Goal: Information Seeking & Learning: Learn about a topic

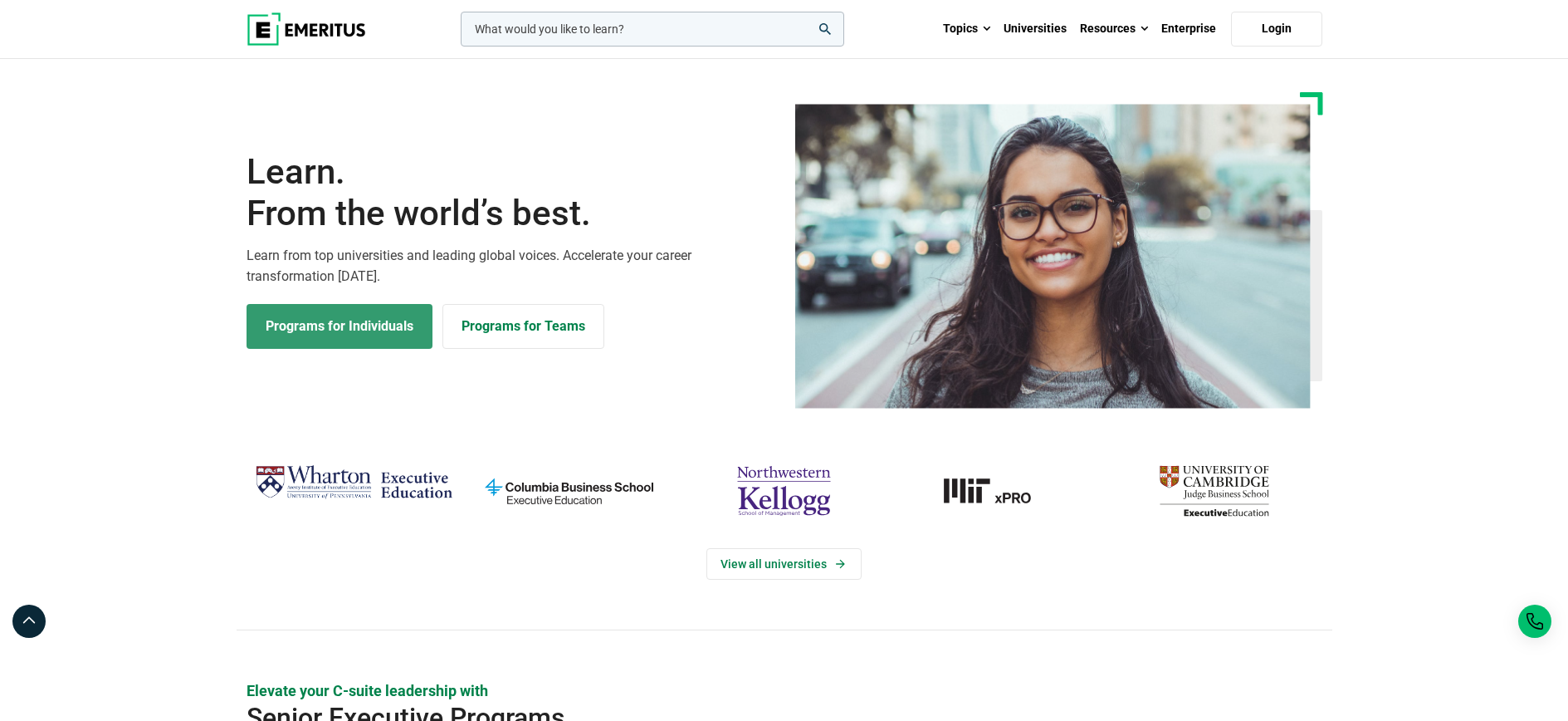
click at [329, 321] on link "Programs for Individuals" at bounding box center [339, 327] width 186 height 45
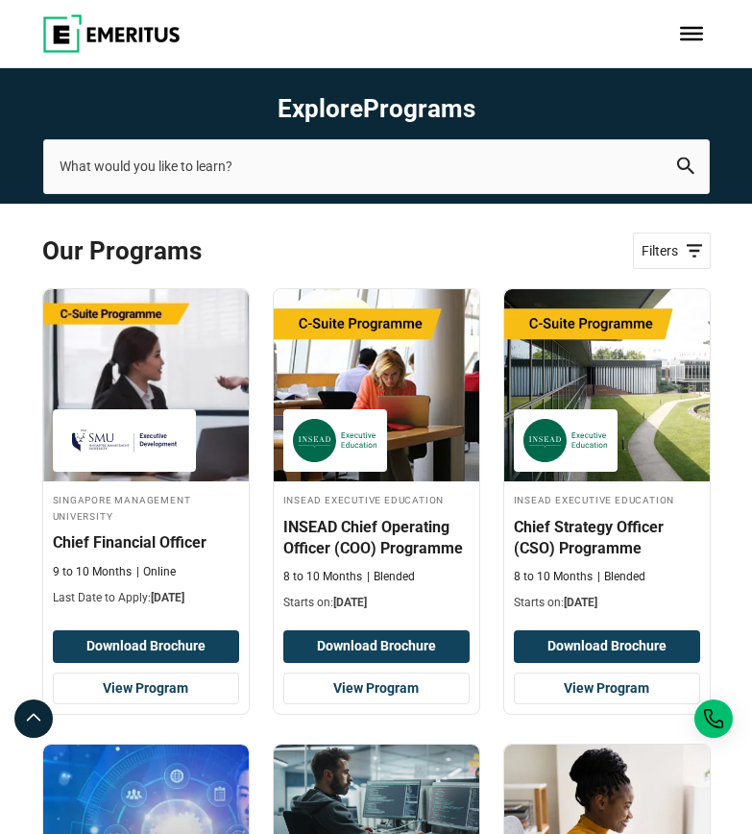
click at [660, 243] on span "Filters" at bounding box center [672, 251] width 61 height 20
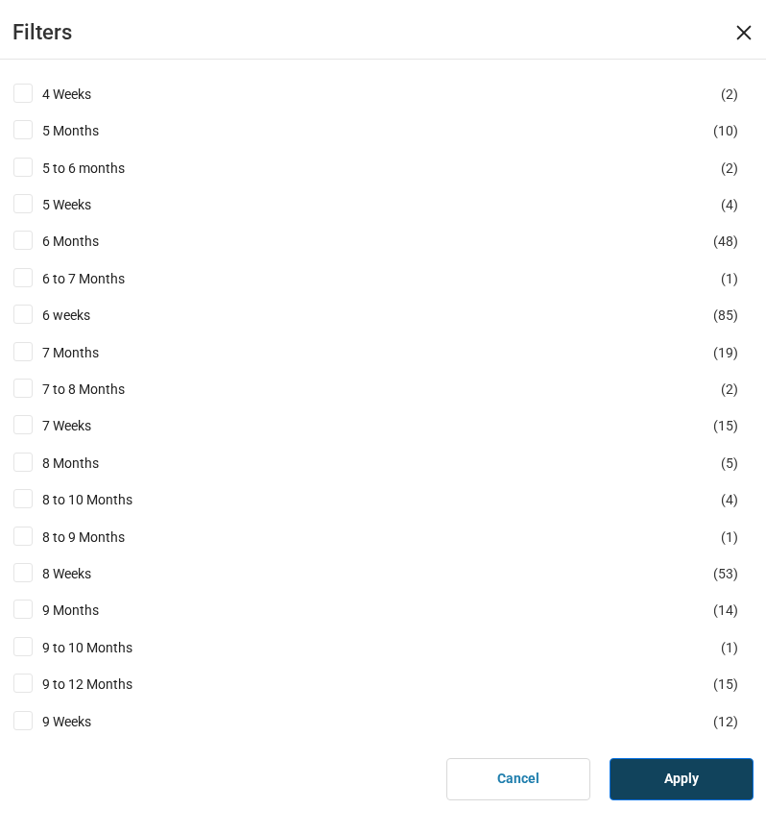
scroll to position [2211, 0]
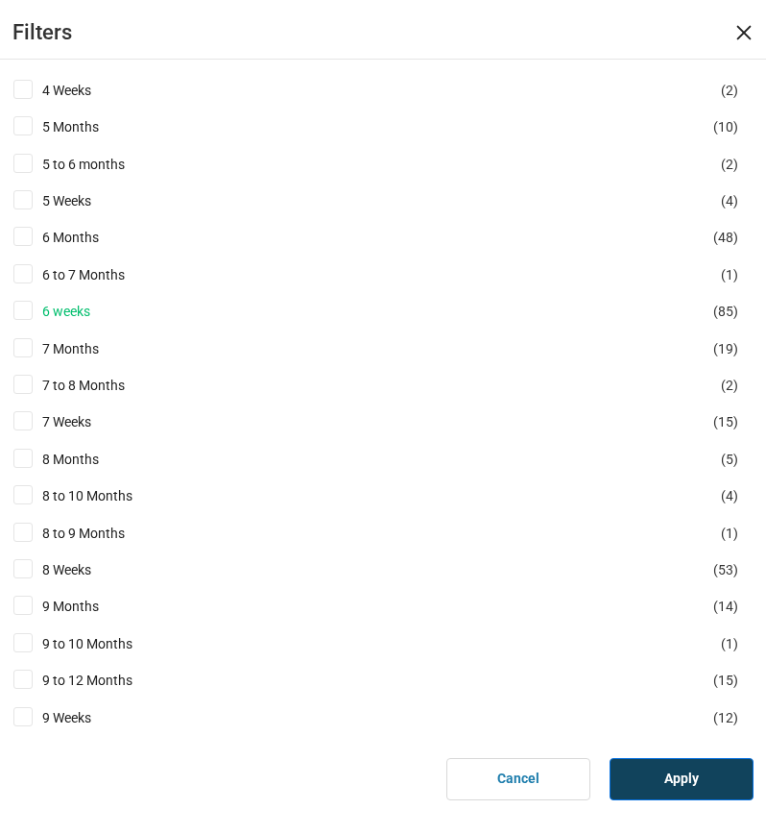
click at [42, 307] on link "6 weeks" at bounding box center [85, 311] width 86 height 21
checkbox input "true"
click at [35, 193] on label "5 Weeks ( 4 )" at bounding box center [84, 200] width 98 height 21
click at [33, 193] on input "5 Weeks ( 4 )" at bounding box center [22, 199] width 19 height 19
checkbox input "true"
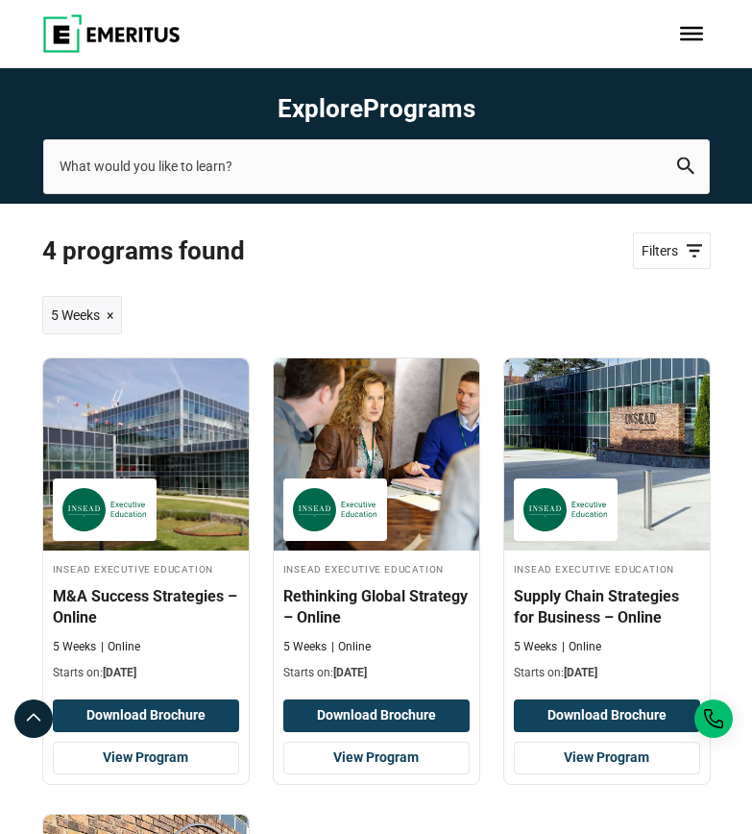
click at [694, 247] on span "Filters" at bounding box center [672, 251] width 61 height 20
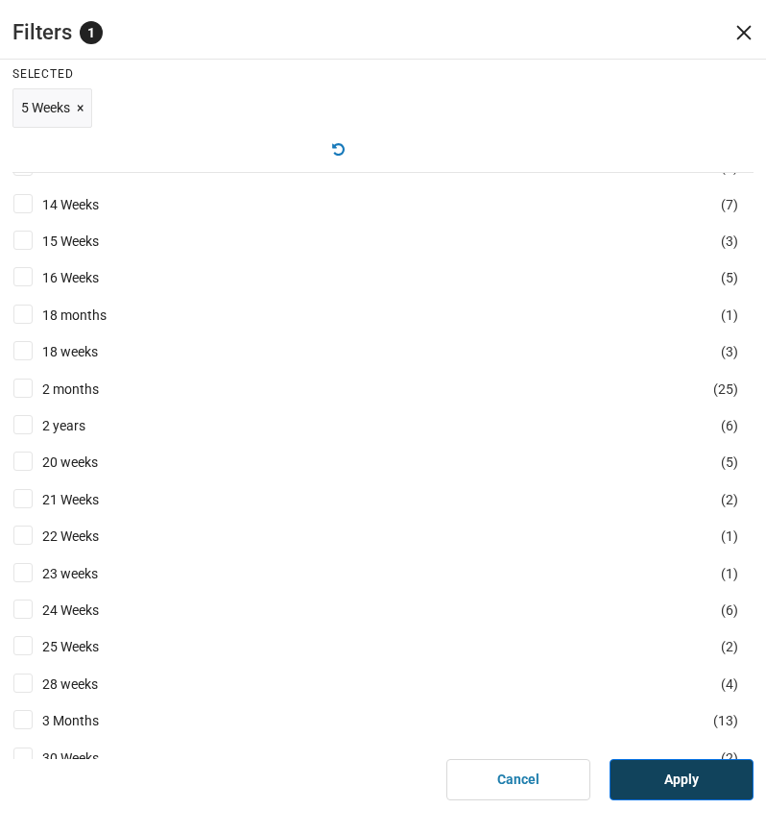
scroll to position [1291, 0]
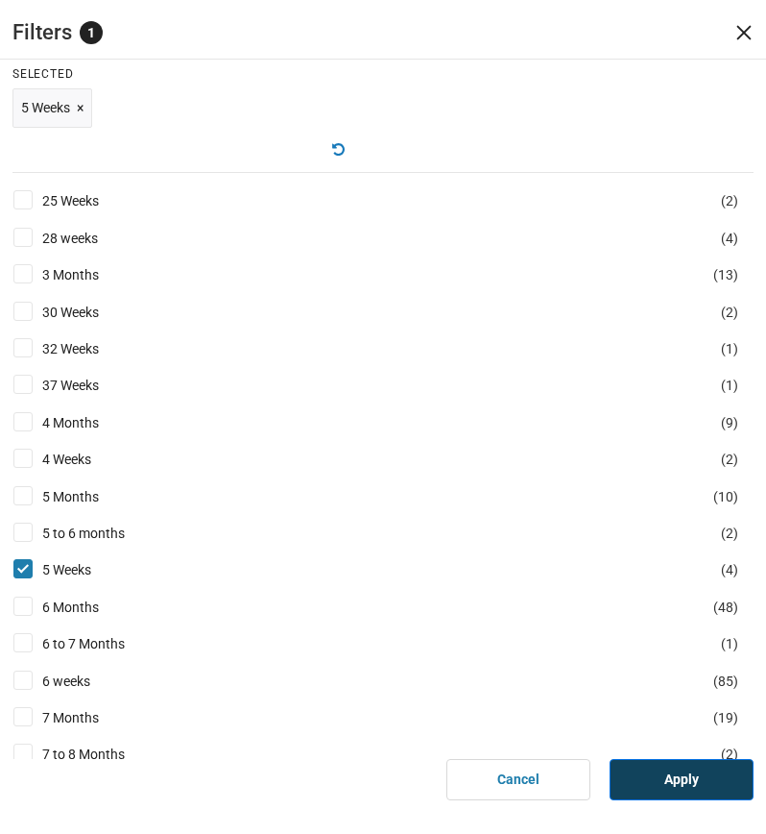
click at [18, 453] on input "4 Weeks ( 2 )" at bounding box center [22, 458] width 19 height 19
checkbox input "true"
click at [657, 769] on link "Apply" at bounding box center [682, 779] width 144 height 42
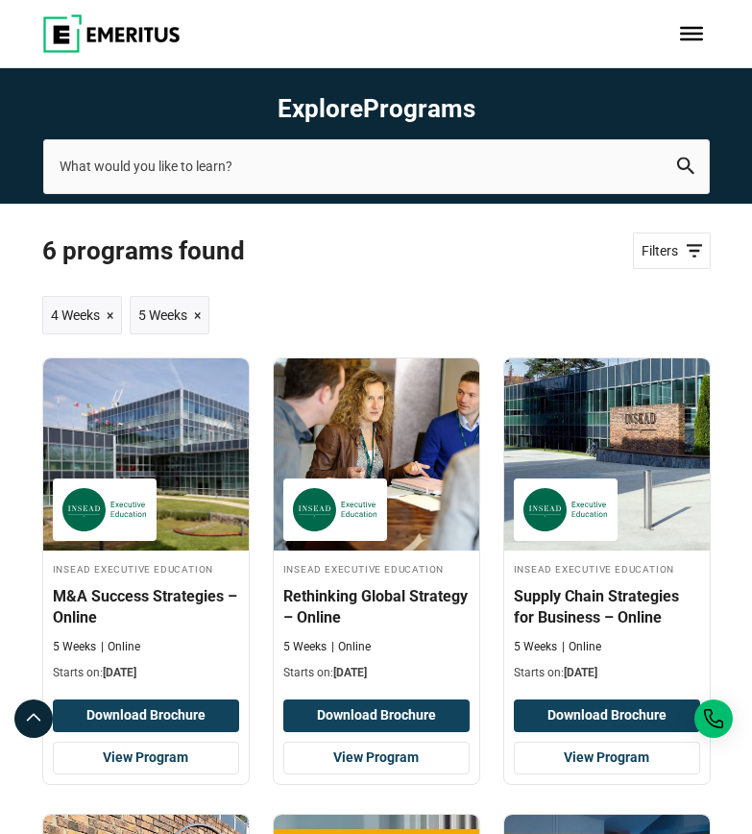
click at [111, 312] on span "×" at bounding box center [110, 314] width 7 height 21
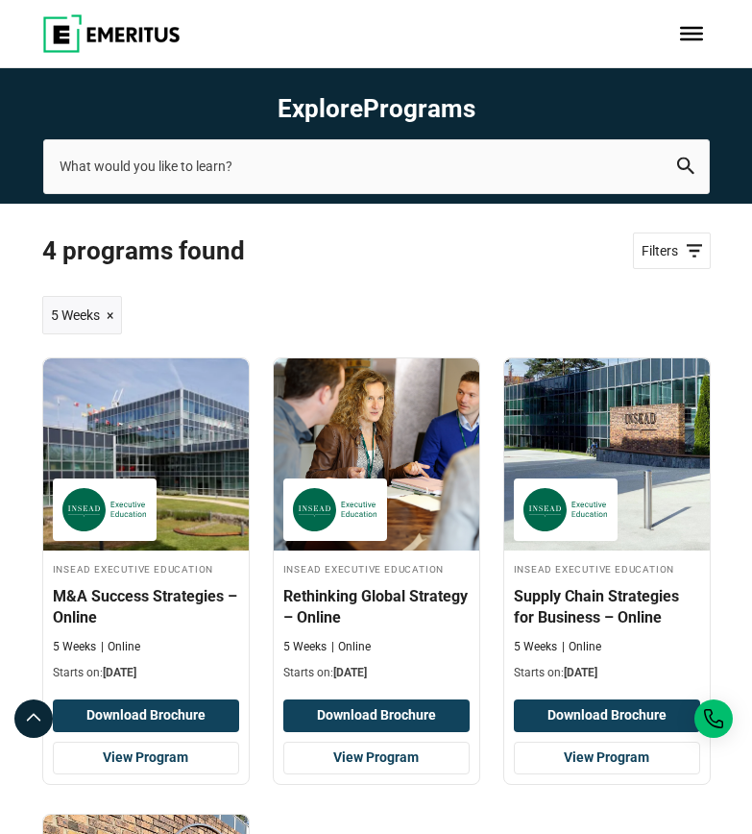
click at [111, 313] on span "×" at bounding box center [110, 314] width 7 height 21
click at [112, 311] on span "×" at bounding box center [110, 314] width 7 height 21
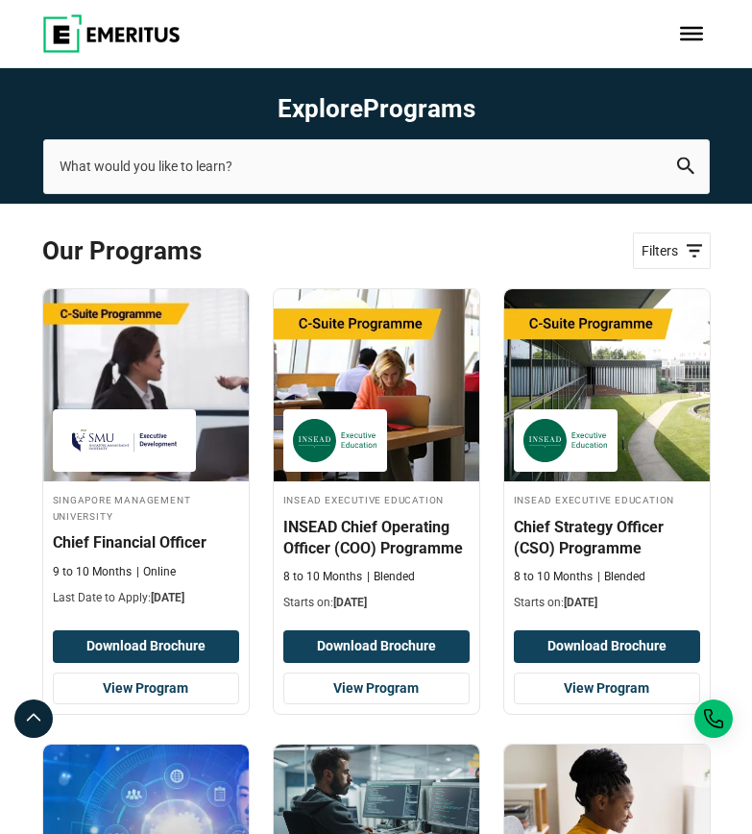
click at [662, 242] on span "Filters" at bounding box center [672, 251] width 61 height 20
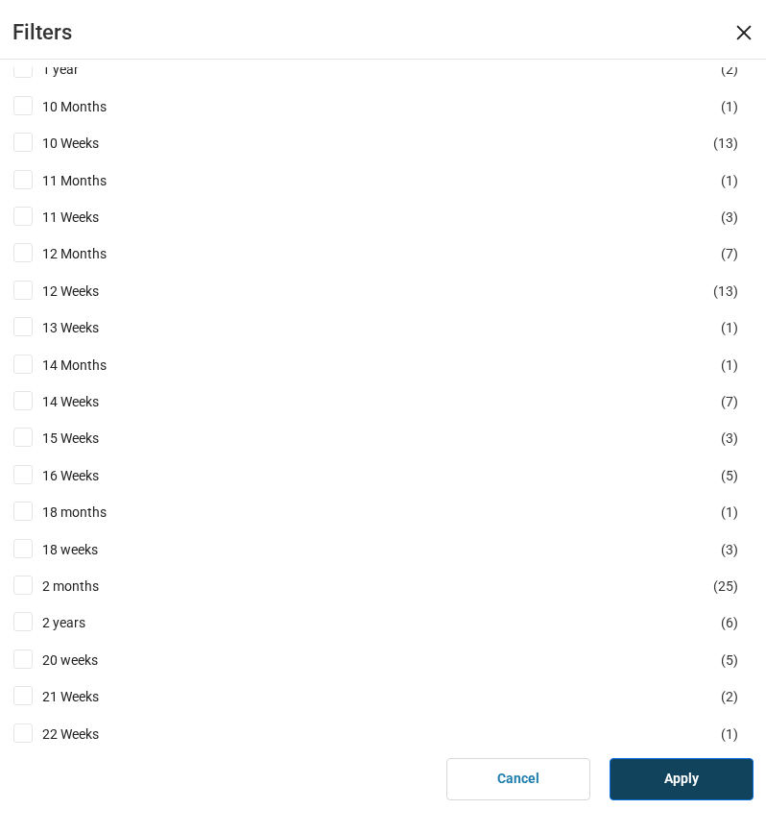
scroll to position [606, 0]
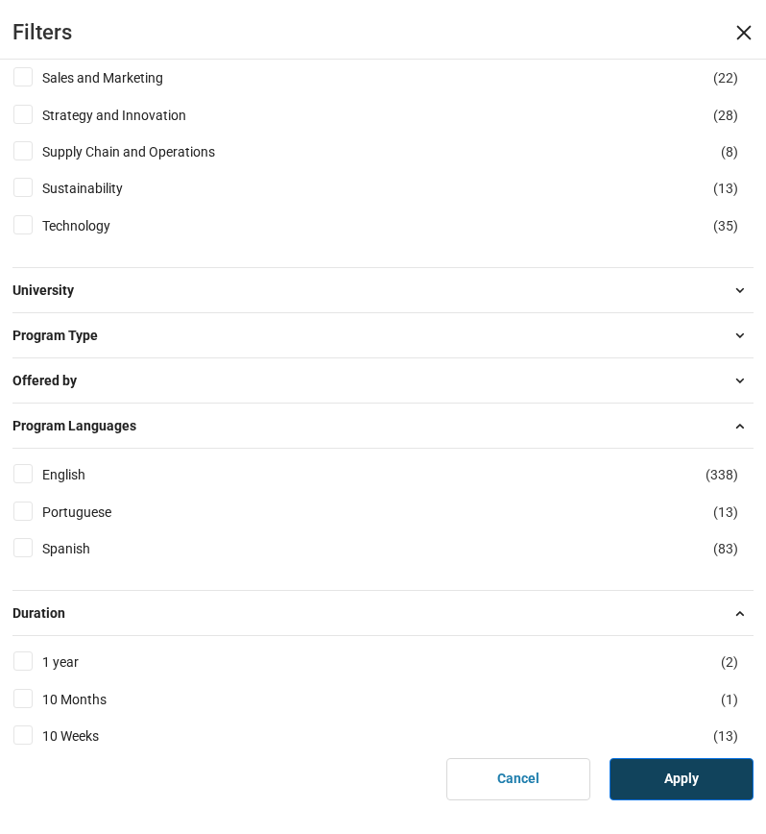
click at [33, 475] on div "English ( 338 )" at bounding box center [382, 474] width 741 height 21
click at [24, 470] on input "English ( 338 )" at bounding box center [22, 473] width 19 height 19
checkbox input "true"
click at [127, 339] on button "Program Type" at bounding box center [382, 335] width 741 height 29
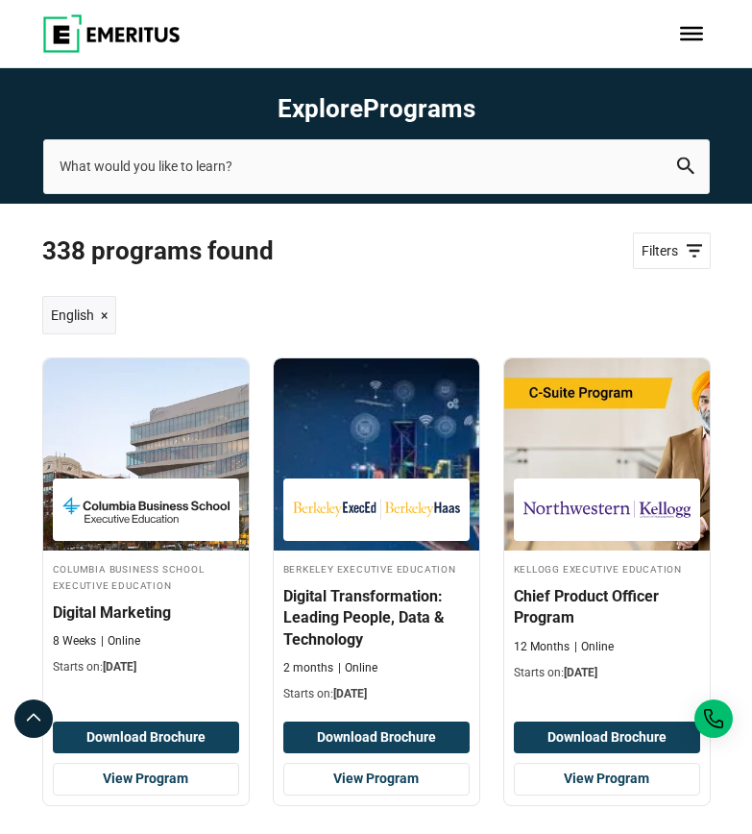
click at [681, 246] on span "Filters" at bounding box center [672, 251] width 61 height 20
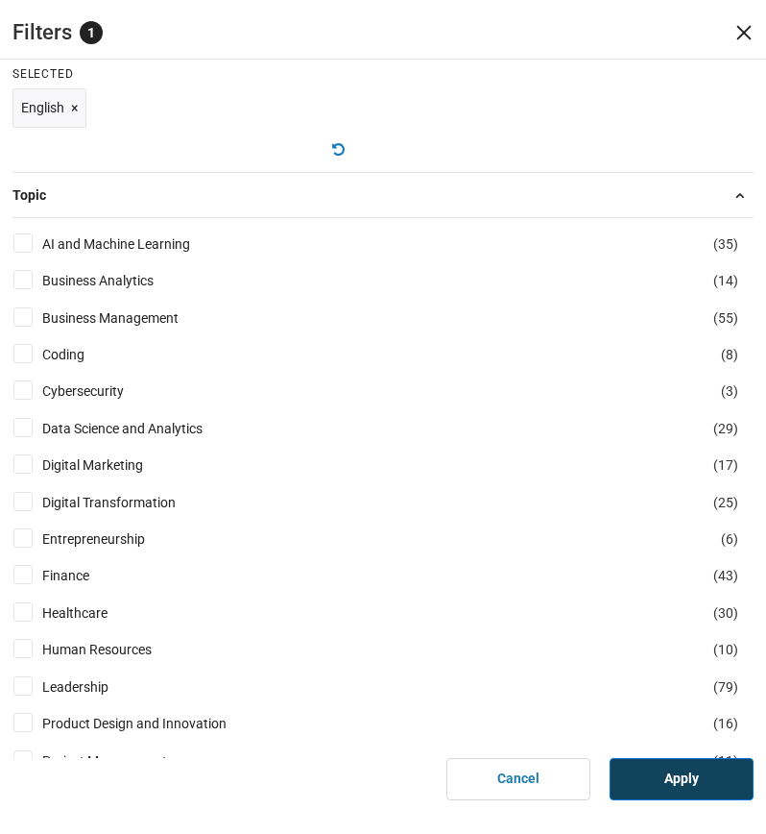
scroll to position [4, 0]
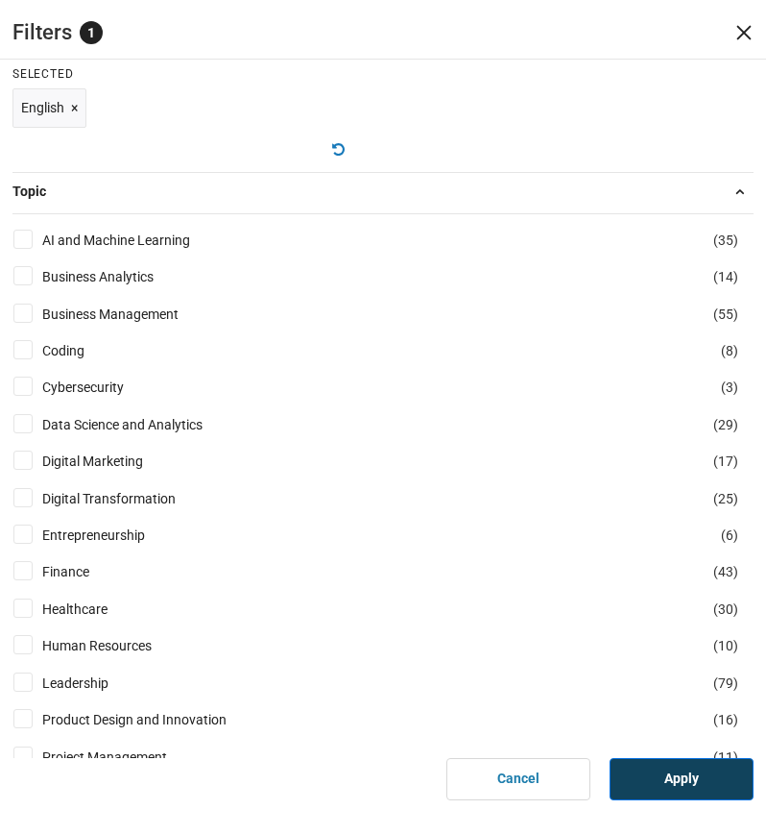
drag, startPoint x: 19, startPoint y: 571, endPoint x: 94, endPoint y: 575, distance: 75.0
click at [19, 571] on input "Finance ( 43 )" at bounding box center [22, 570] width 19 height 19
checkbox input "true"
click at [18, 526] on input "Entrepreneurship ( 6 )" at bounding box center [22, 533] width 19 height 19
checkbox input "true"
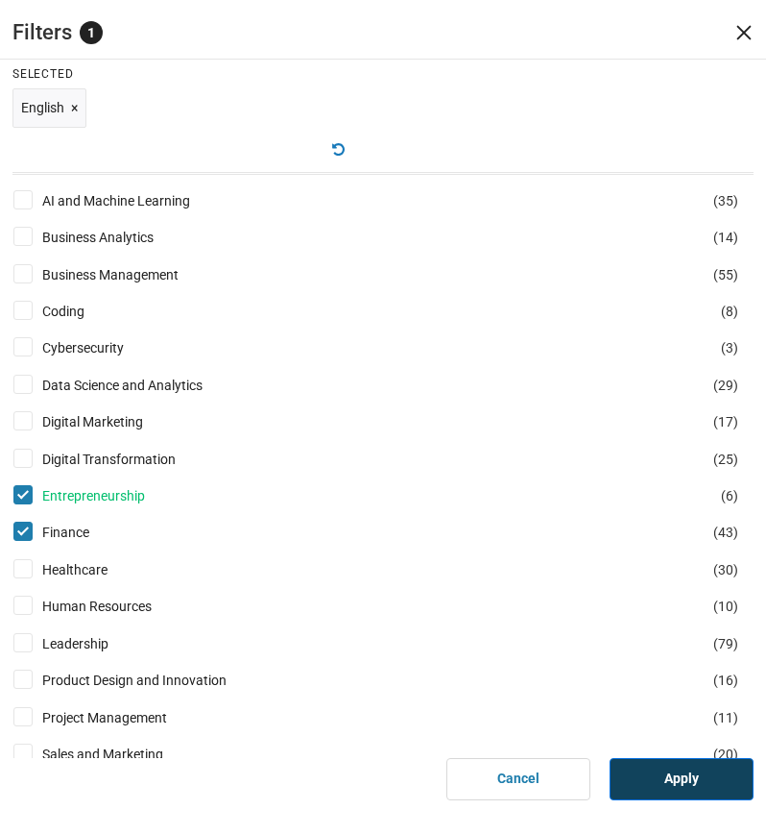
scroll to position [130, 0]
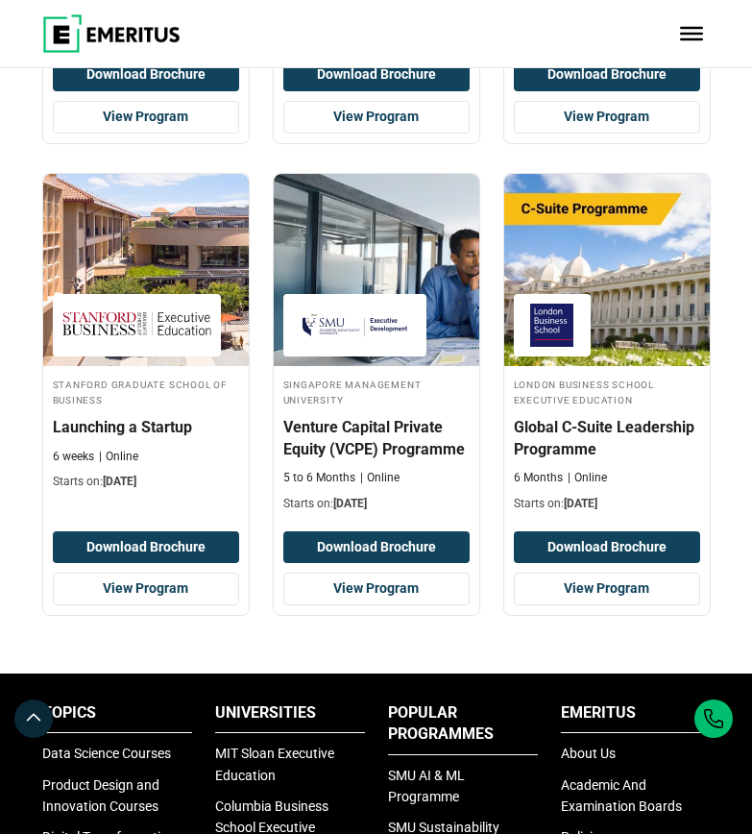
scroll to position [41, 0]
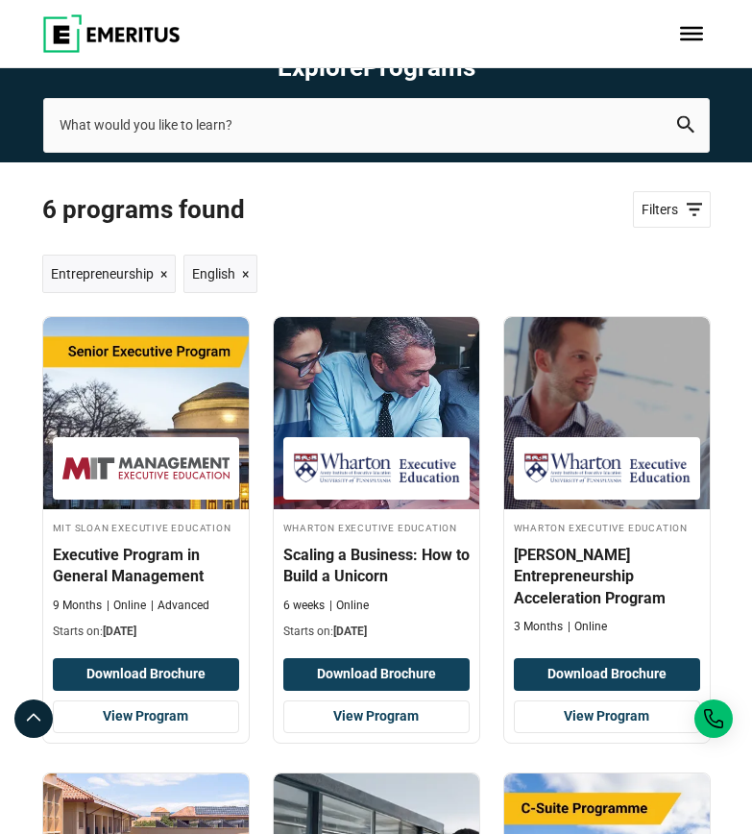
click at [672, 210] on span "Filters" at bounding box center [672, 210] width 61 height 20
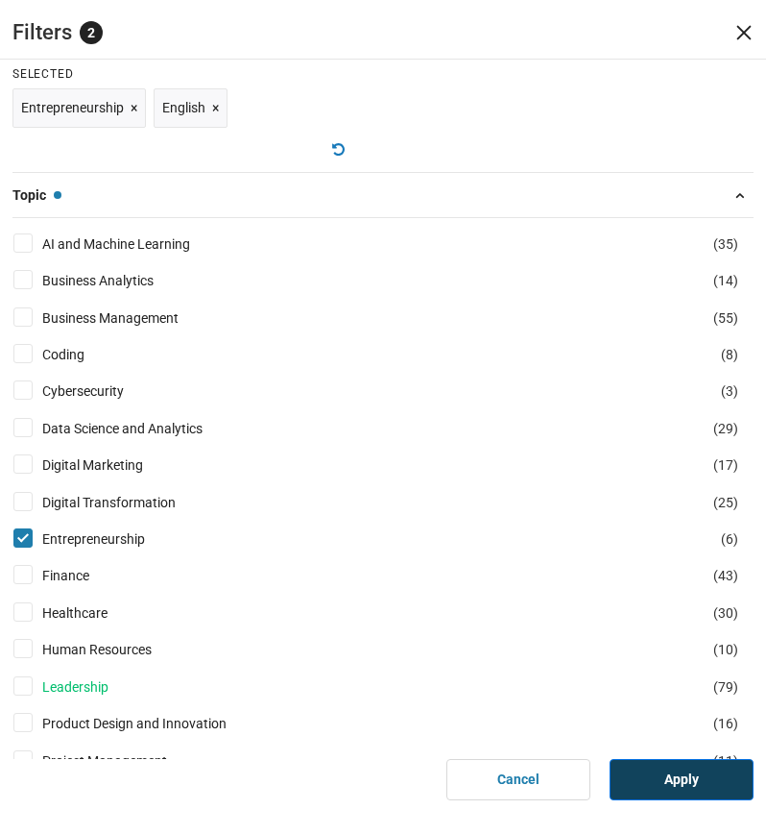
click at [82, 687] on link "Leadership" at bounding box center [94, 686] width 105 height 21
checkbox input "true"
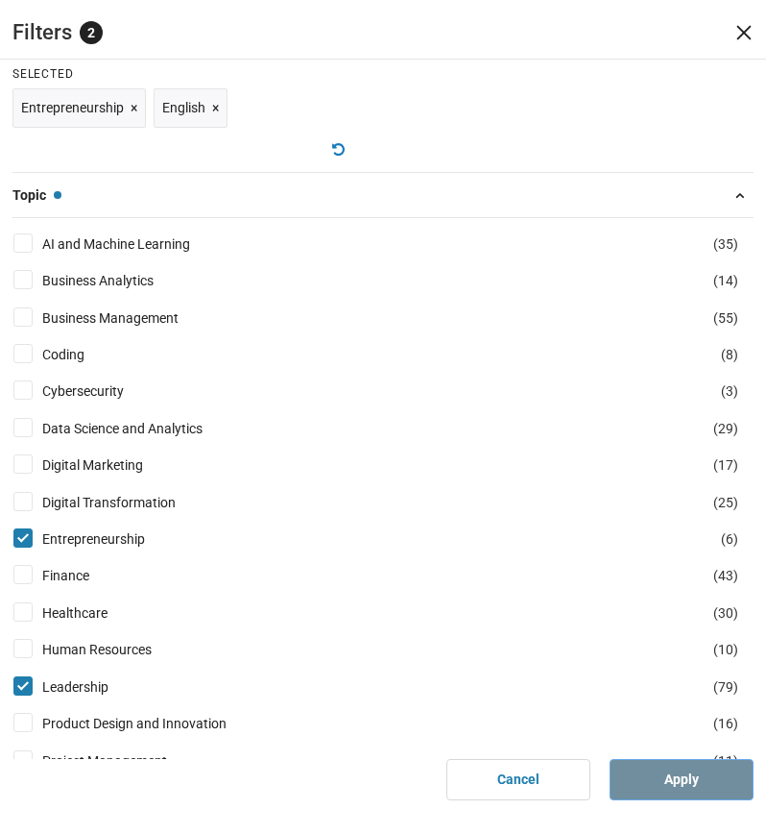
click at [713, 772] on link "Apply" at bounding box center [682, 779] width 144 height 42
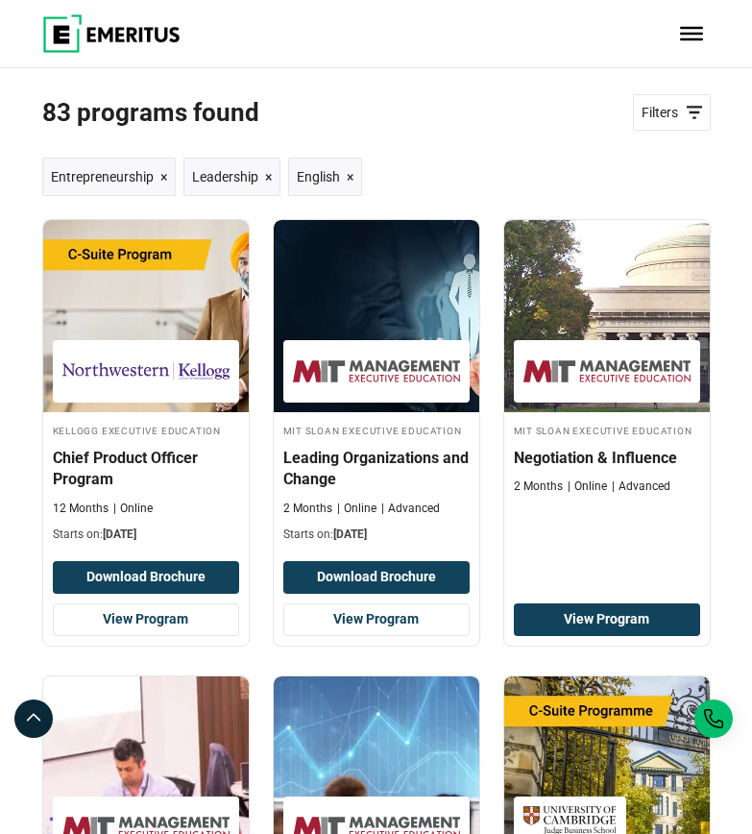
scroll to position [315, 0]
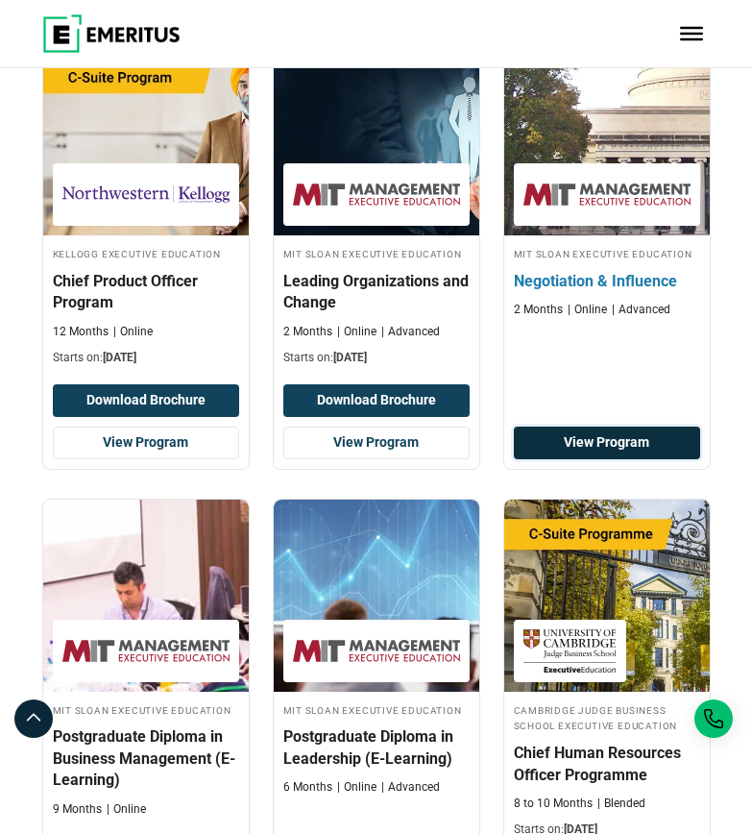
click at [576, 442] on link "View Program" at bounding box center [607, 442] width 186 height 33
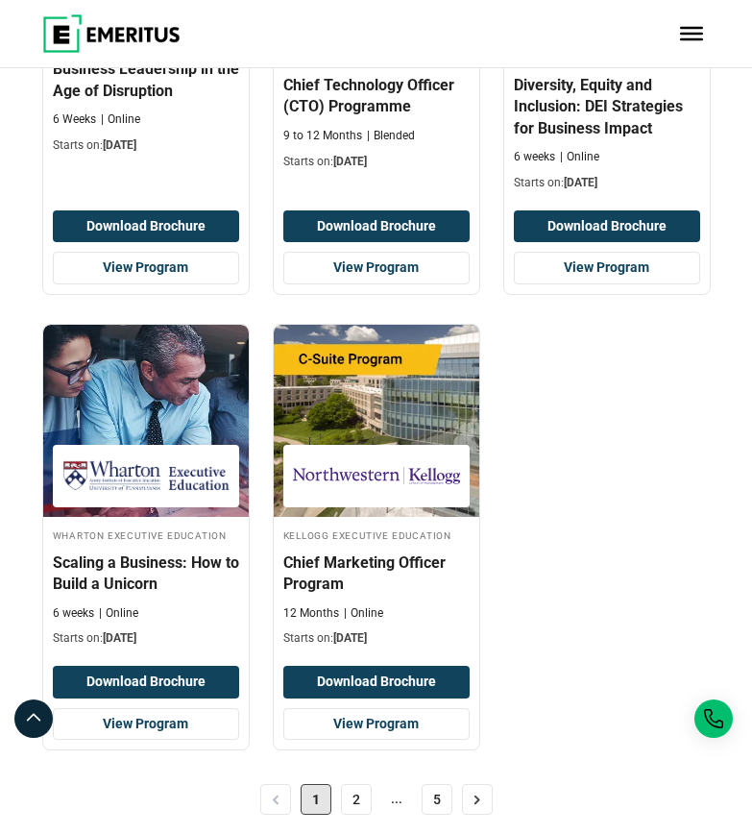
scroll to position [2898, 0]
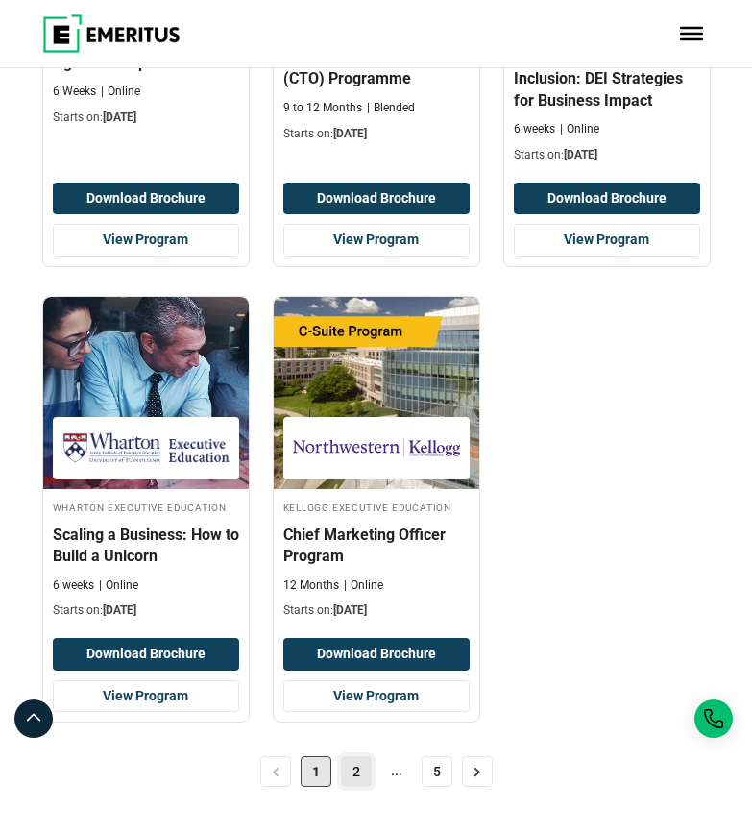
click at [360, 775] on link "2" at bounding box center [356, 771] width 31 height 31
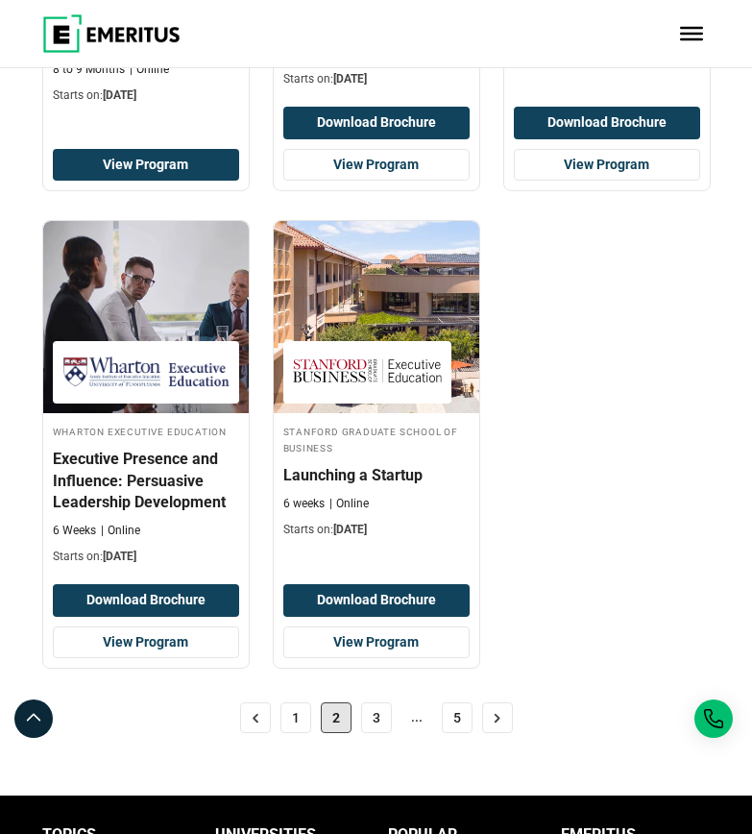
scroll to position [3129, 0]
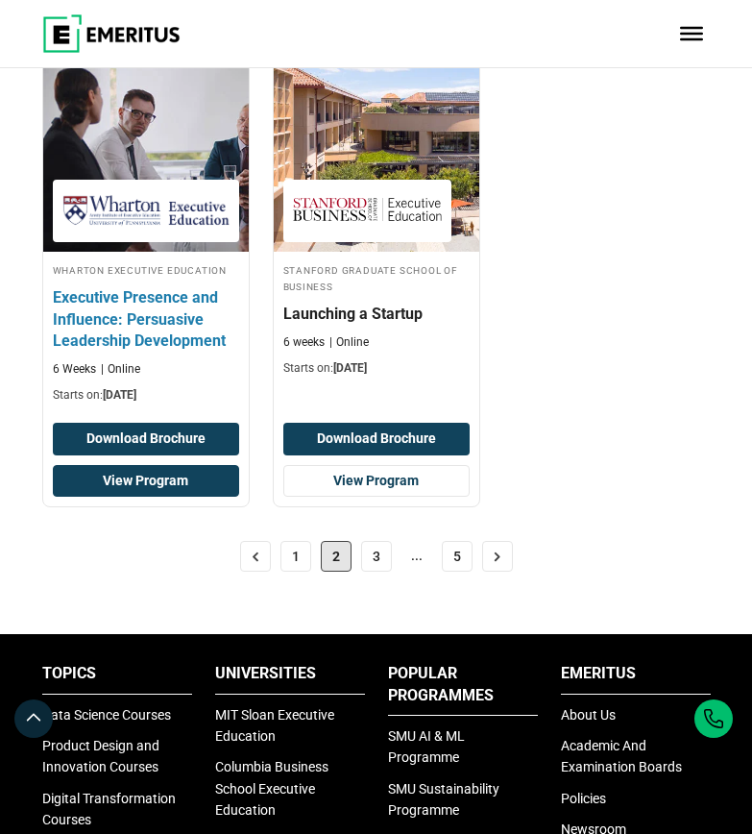
click at [158, 477] on link "View Program" at bounding box center [146, 481] width 186 height 33
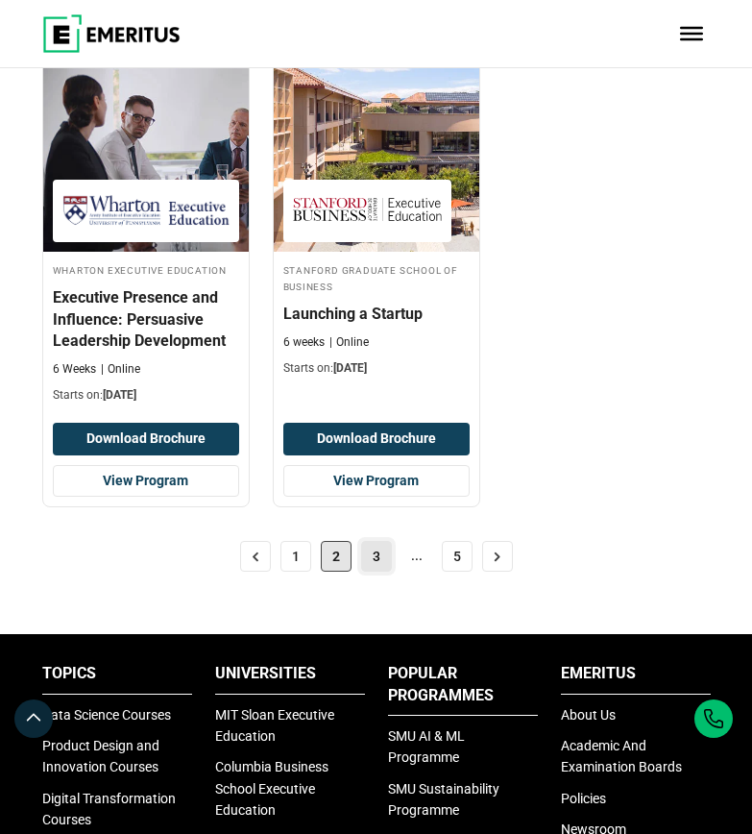
click at [377, 557] on link "3" at bounding box center [376, 556] width 31 height 31
